Goal: Task Accomplishment & Management: Manage account settings

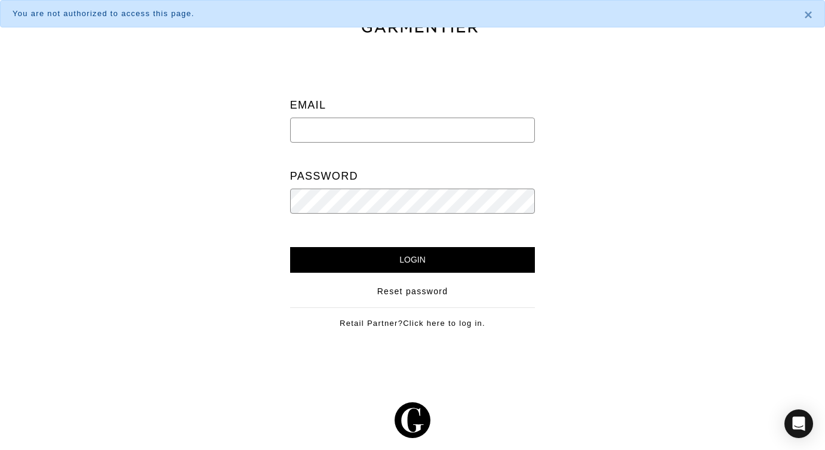
type input "[EMAIL_ADDRESS][DOMAIN_NAME]"
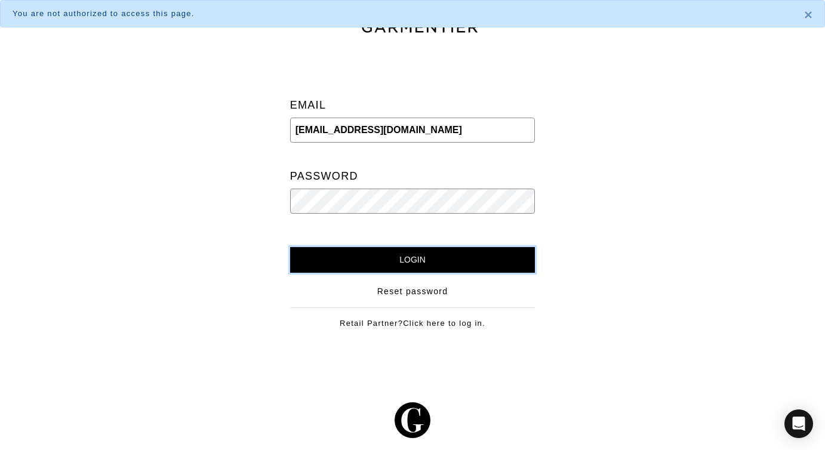
click at [405, 266] on input "Login" at bounding box center [412, 260] width 245 height 26
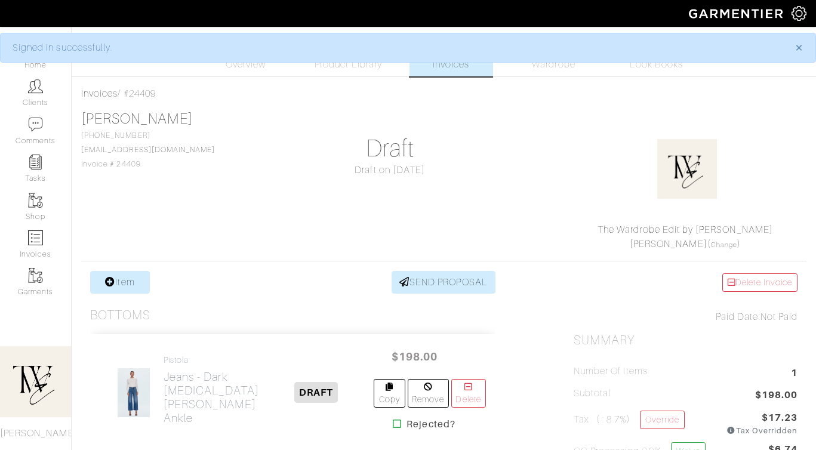
click at [163, 378] on div "Pistola Jeans - Dark [MEDICAL_DATA] Bowed Ankle" at bounding box center [184, 392] width 168 height 75
click at [170, 384] on h2 "Jeans - Dark [MEDICAL_DATA] Bowed Ankle" at bounding box center [212, 397] width 96 height 55
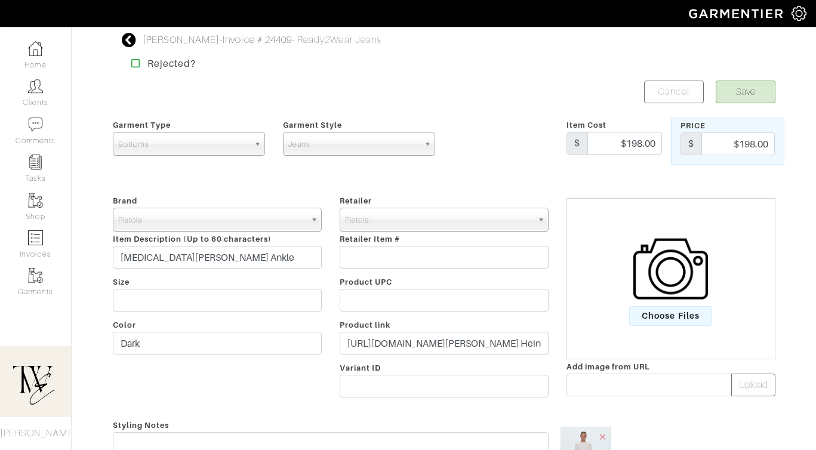
click at [467, 365] on div "Retailer - 032c 1017 ALYX 9SM 111SKIN 11 by Boris Bidjan Saberi 11 Honore 12 St…" at bounding box center [444, 298] width 227 height 210
click at [453, 340] on input "https://www.pistoladenim.com/products/kyra-ankle-high-rise-bowed-ankle?variant=…" at bounding box center [444, 343] width 209 height 23
paste input "go.shopmy.us/p-23446125"
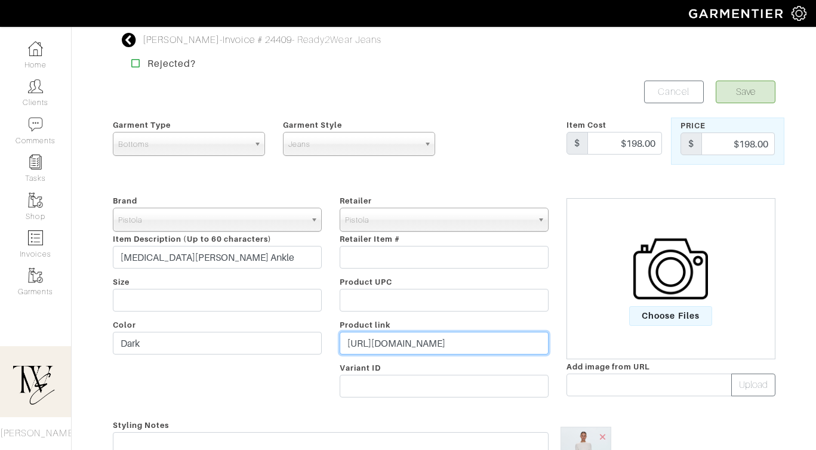
type input "https://go.shopmy.us/p-23446125"
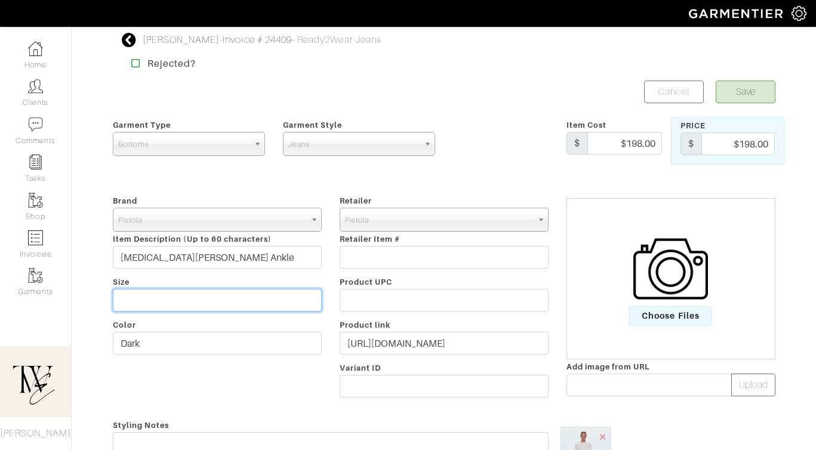
click at [213, 296] on input "text" at bounding box center [217, 300] width 209 height 23
type input "S"
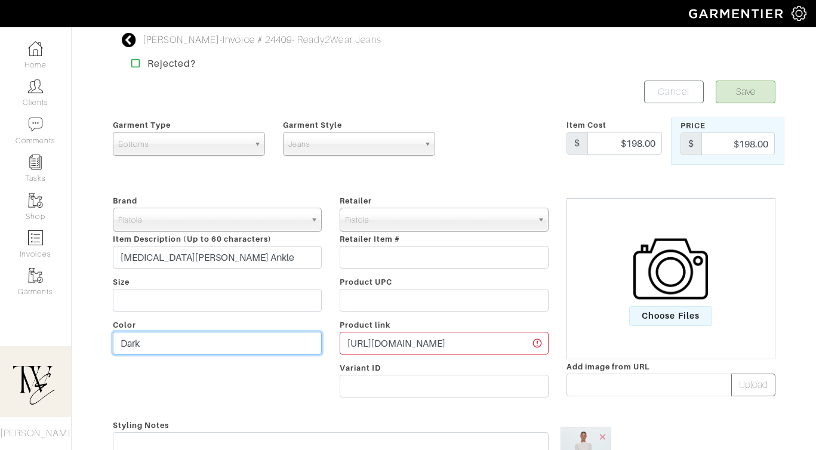
click at [200, 341] on input "Dark" at bounding box center [217, 343] width 209 height 23
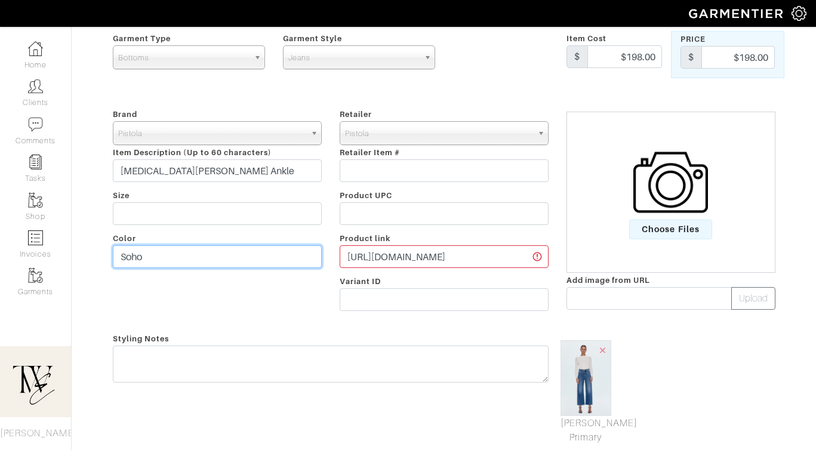
scroll to position [90, 0]
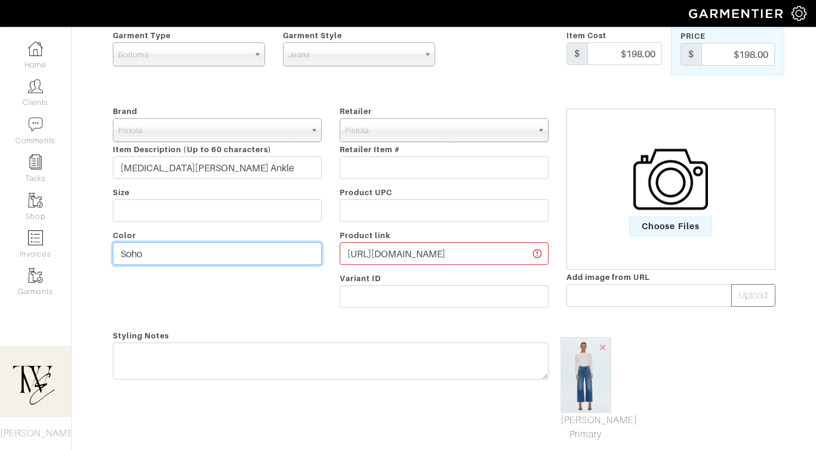
type input "Soho"
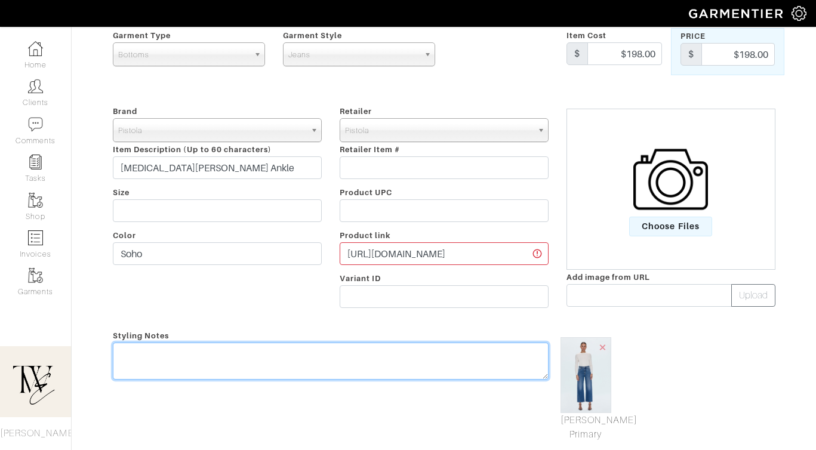
click at [193, 365] on textarea at bounding box center [331, 361] width 436 height 37
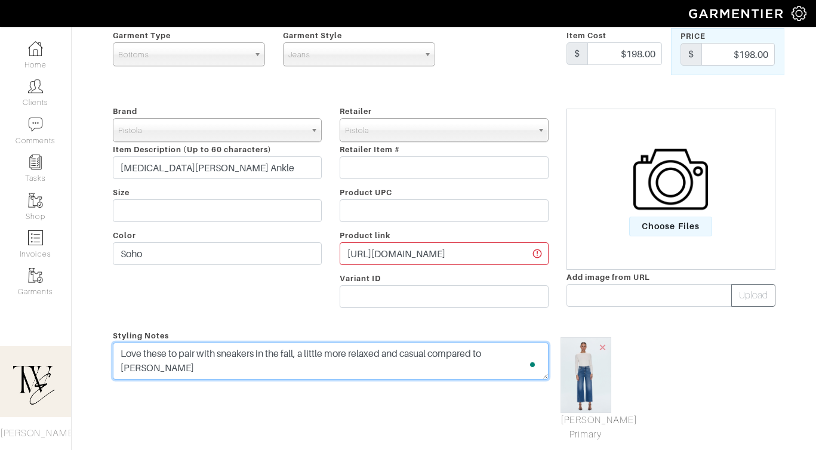
scroll to position [0, 0]
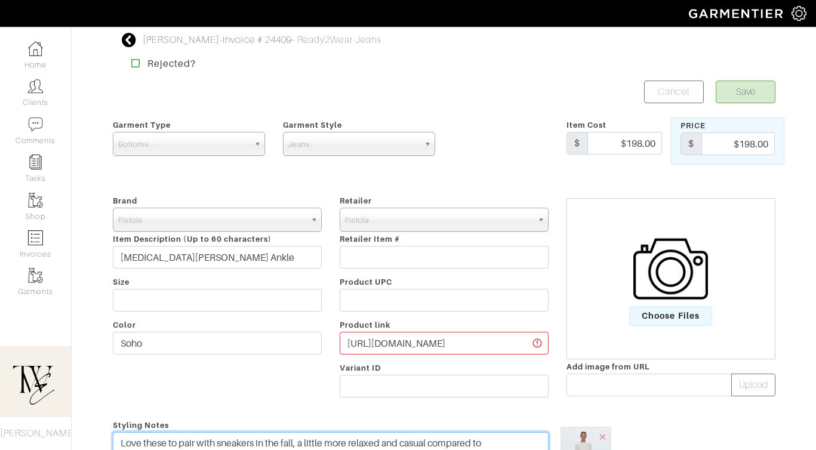
type textarea "Love these to pair with sneakers in the fall, a little more relaxed and casual …"
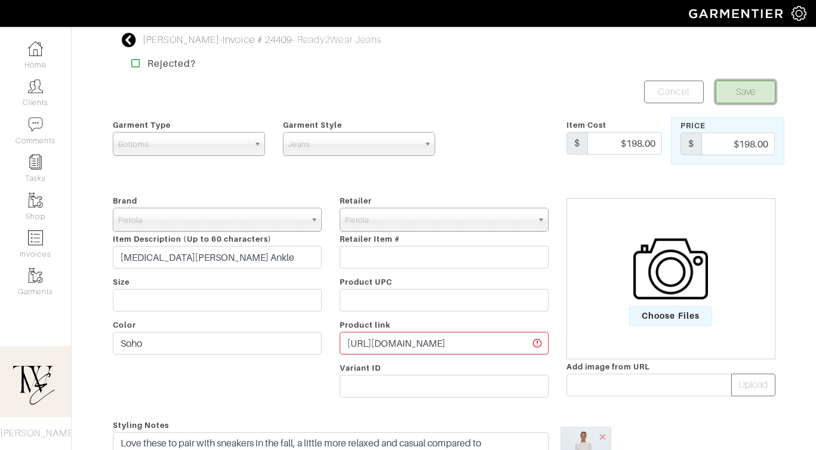
click at [748, 93] on button "Save" at bounding box center [746, 92] width 60 height 23
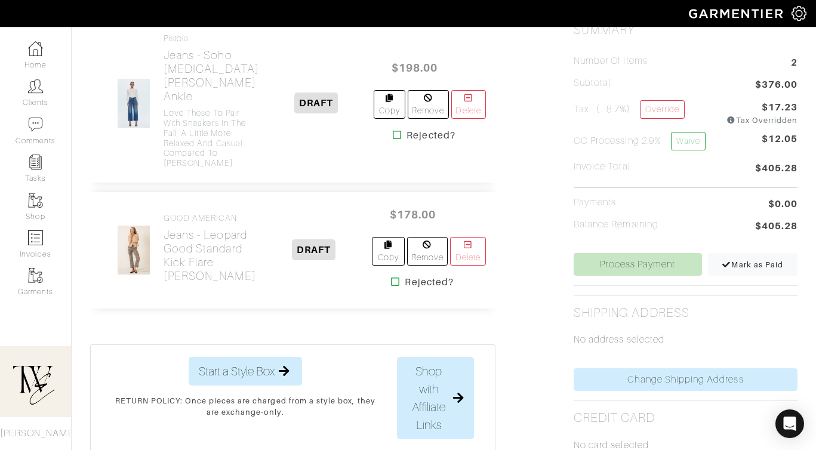
scroll to position [382, 0]
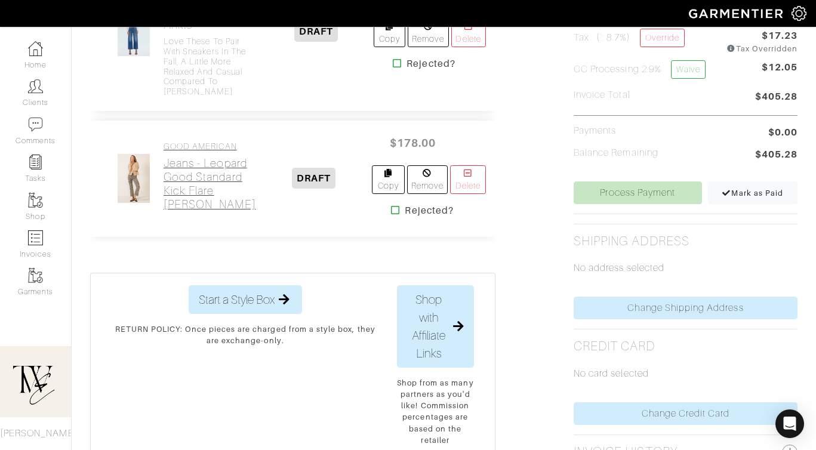
click at [177, 211] on h2 "Jeans - Leopard Good Standard Kick Flare Jean" at bounding box center [210, 183] width 93 height 55
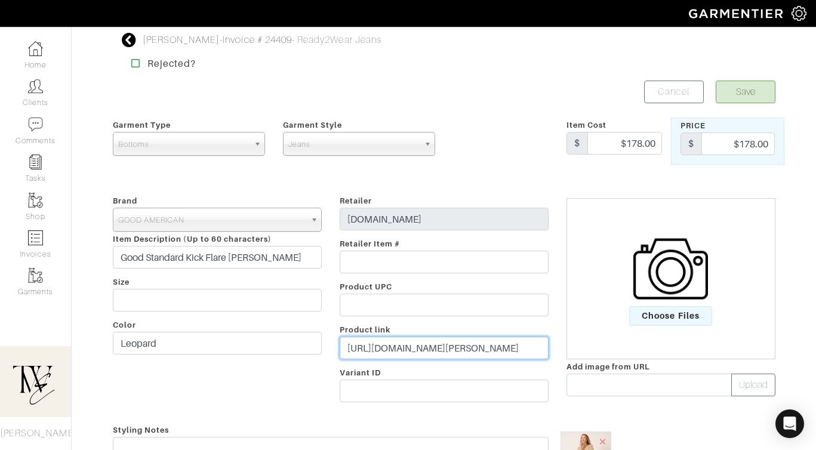
click at [389, 349] on input "https://evereve.com/products/good-standard-kick-flare-jean-luckyleopard001?ircl…" at bounding box center [444, 348] width 209 height 23
paste input "go.shopmy.us/p-23446279"
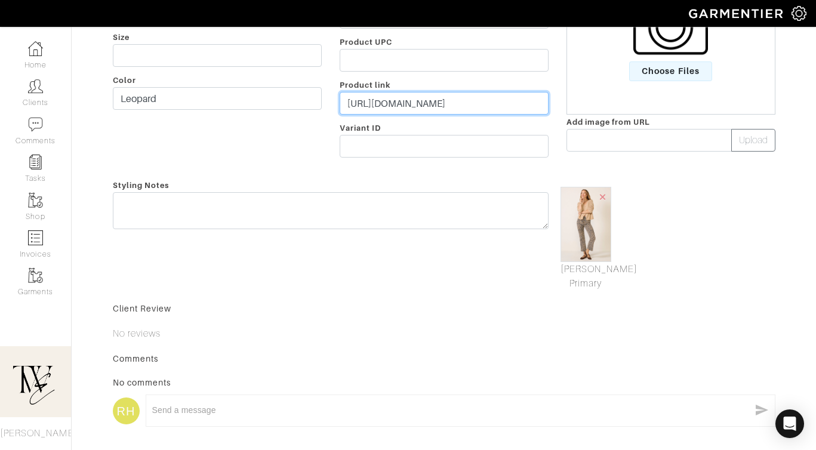
scroll to position [284, 0]
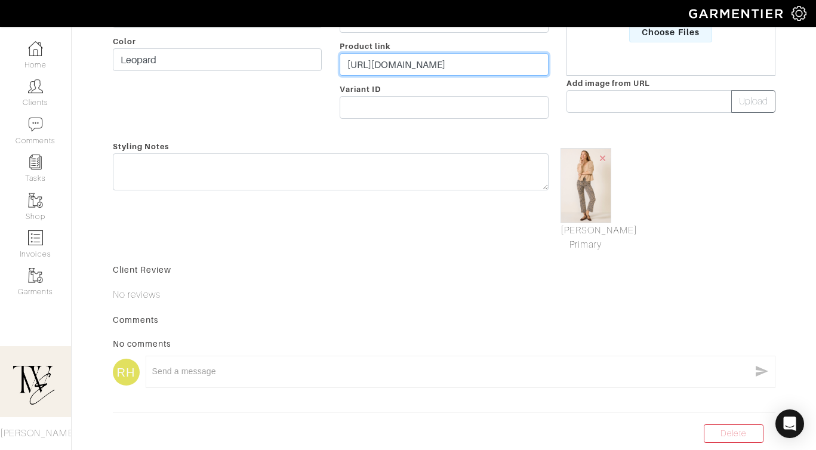
type input "https://go.shopmy.us/p-23446279"
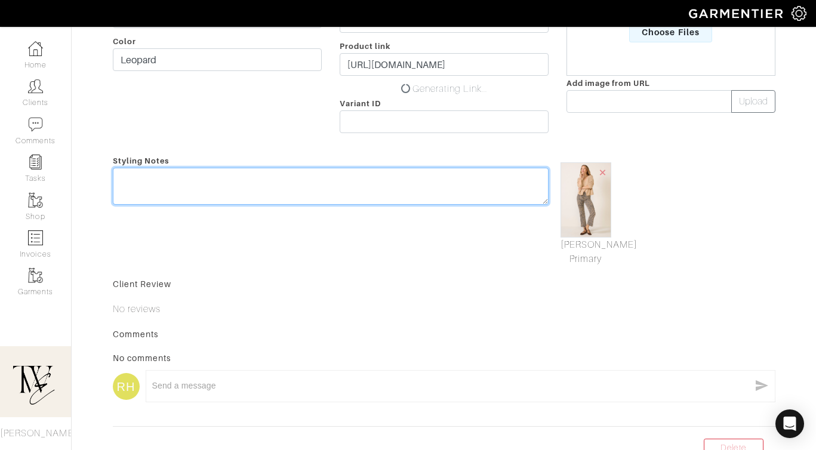
click at [377, 158] on div "Styling Notes" at bounding box center [331, 209] width 454 height 113
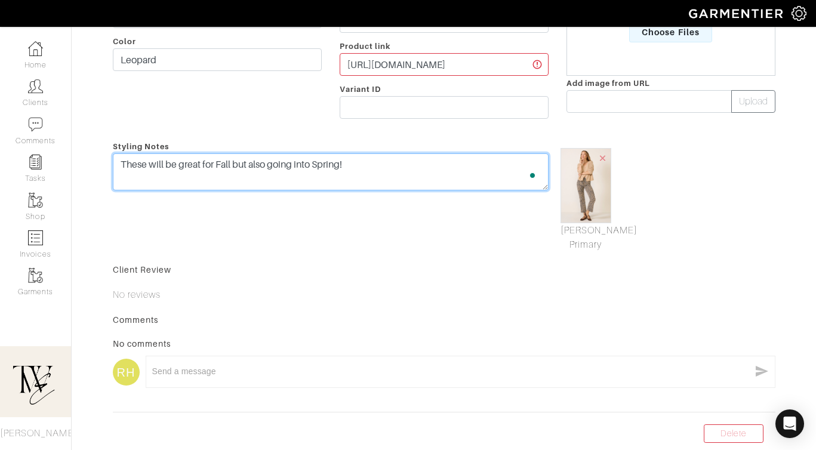
scroll to position [0, 0]
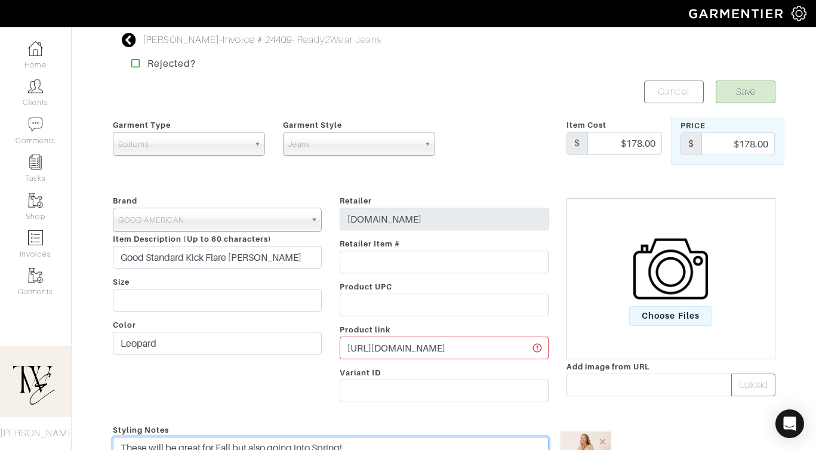
type textarea "These will be great for Fall but also going into Spring!"
click at [766, 94] on button "Save" at bounding box center [746, 92] width 60 height 23
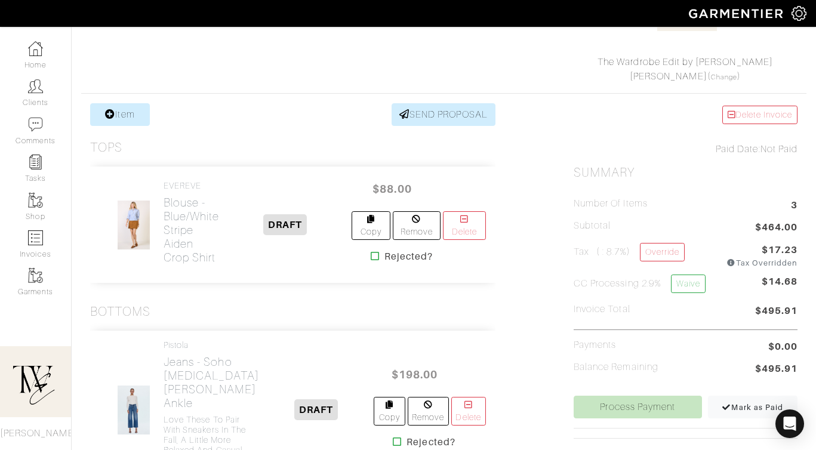
scroll to position [201, 0]
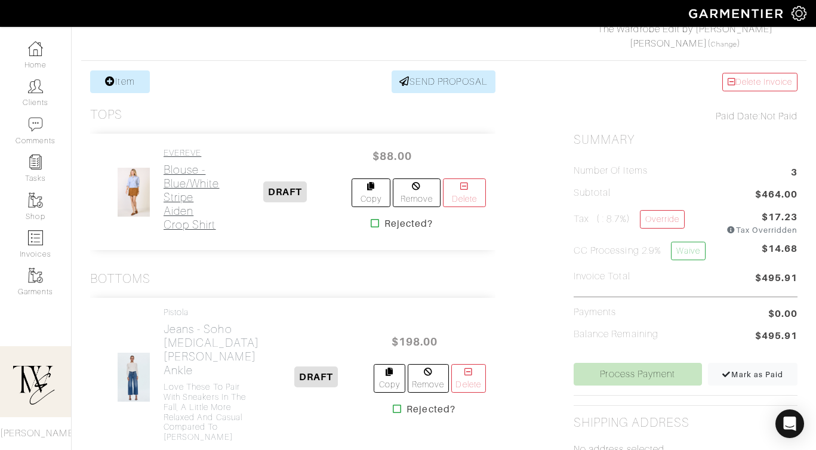
click at [173, 179] on h2 "Blouse - Blue/White Stripe Aiden Crop Shirt" at bounding box center [192, 197] width 56 height 69
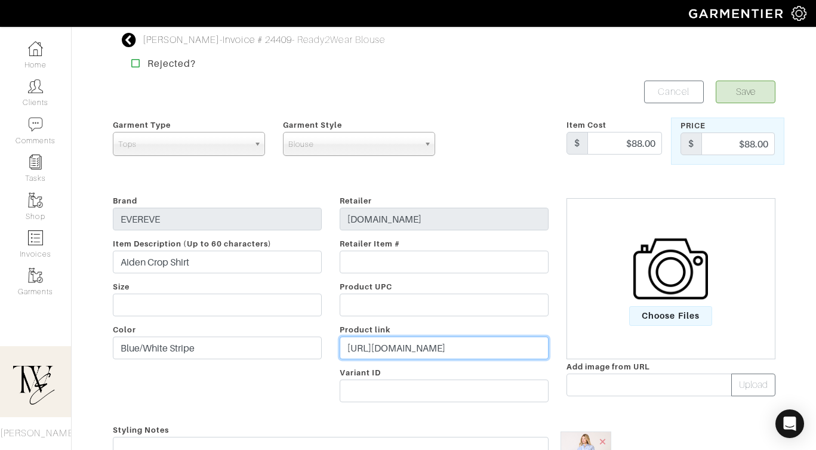
click at [441, 347] on input "https://evereve.com/products/aiden-crop-shirt-blue-whitestripe?irclickid=TyT39N…" at bounding box center [444, 348] width 209 height 23
paste input "go.shopmy.us/p-23446388"
click at [441, 343] on input "https://go.shopmy.us/p-23446388" at bounding box center [444, 348] width 209 height 23
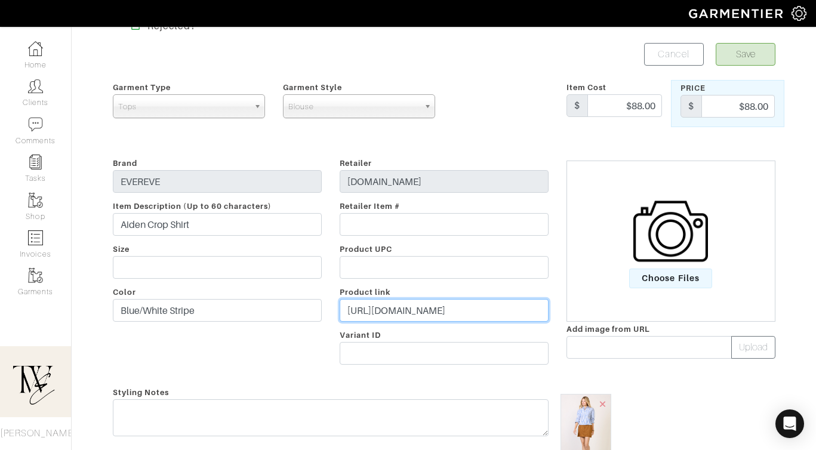
scroll to position [72, 0]
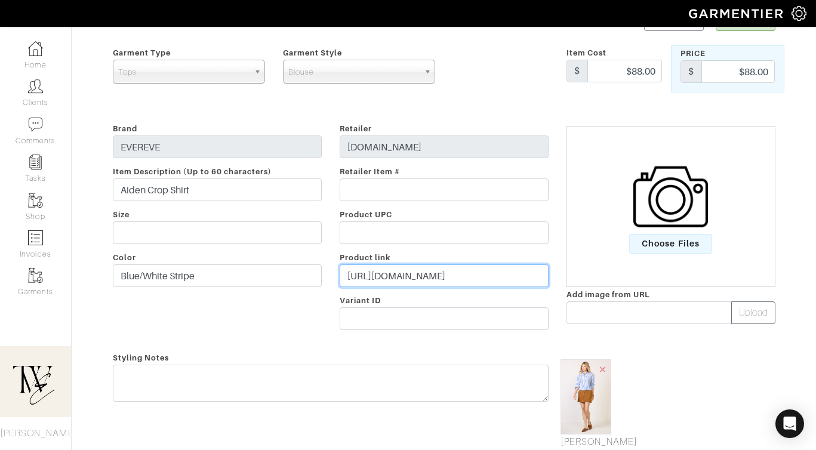
type input "https://go.shopmy.us/p-23446388"
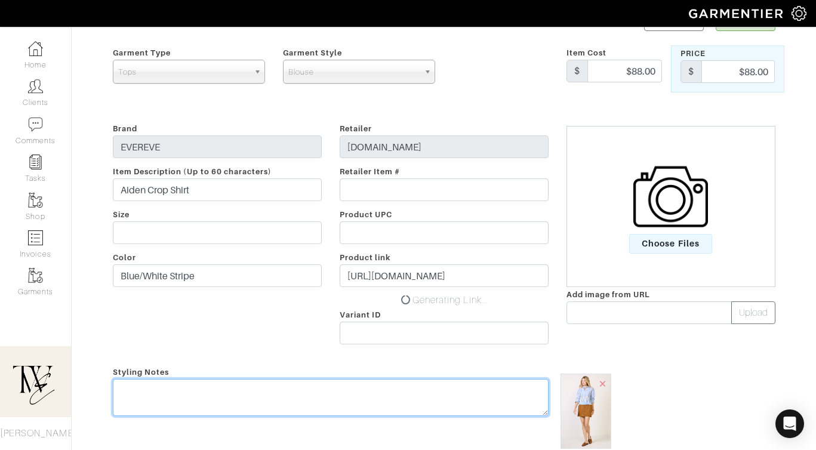
click at [424, 376] on div "Styling Notes" at bounding box center [331, 421] width 454 height 113
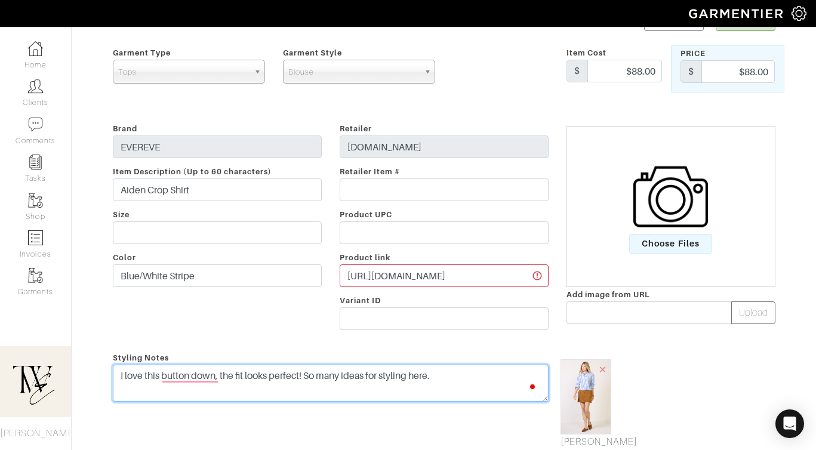
scroll to position [0, 0]
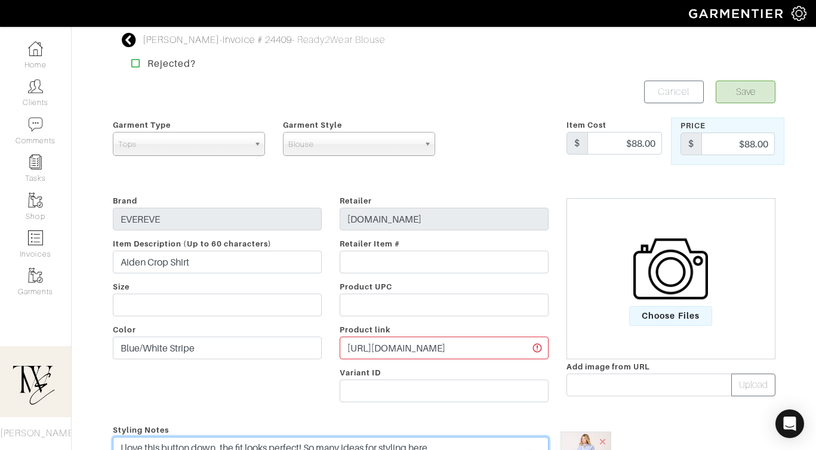
type textarea "I love this button down, the fit looks perfect! So many ideas for styling here."
click at [749, 94] on button "Save" at bounding box center [746, 92] width 60 height 23
